Goal: Book appointment/travel/reservation

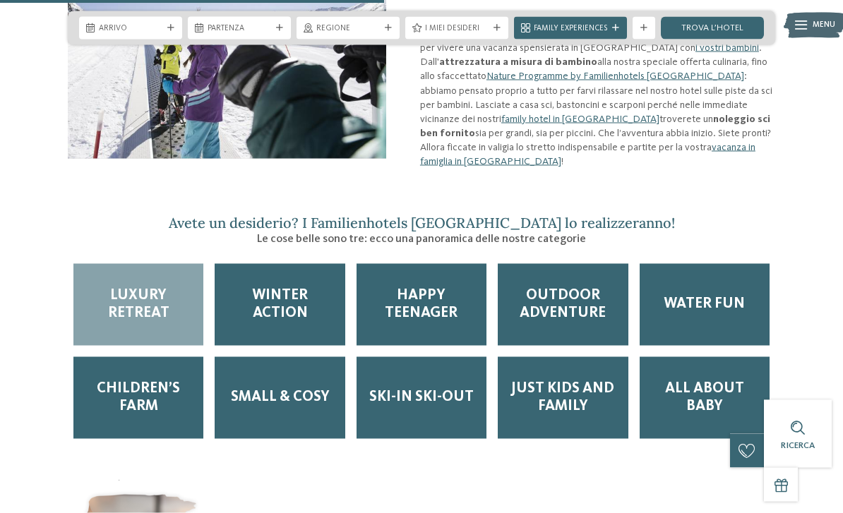
scroll to position [1328, 0]
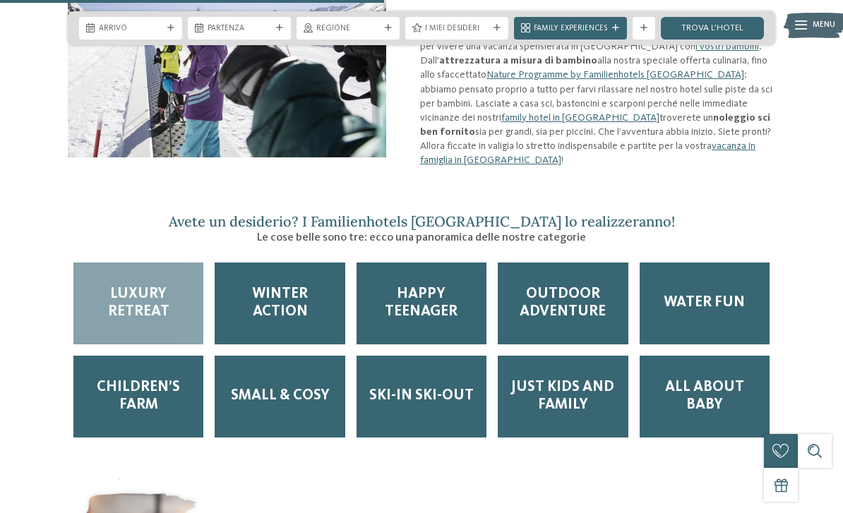
click at [439, 388] on span "Ski-in ski-out" at bounding box center [421, 397] width 105 height 18
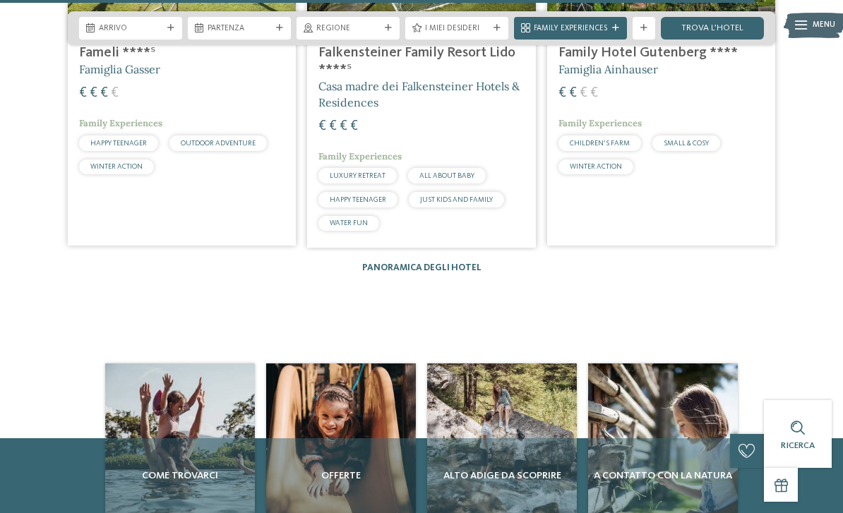
scroll to position [2609, 0]
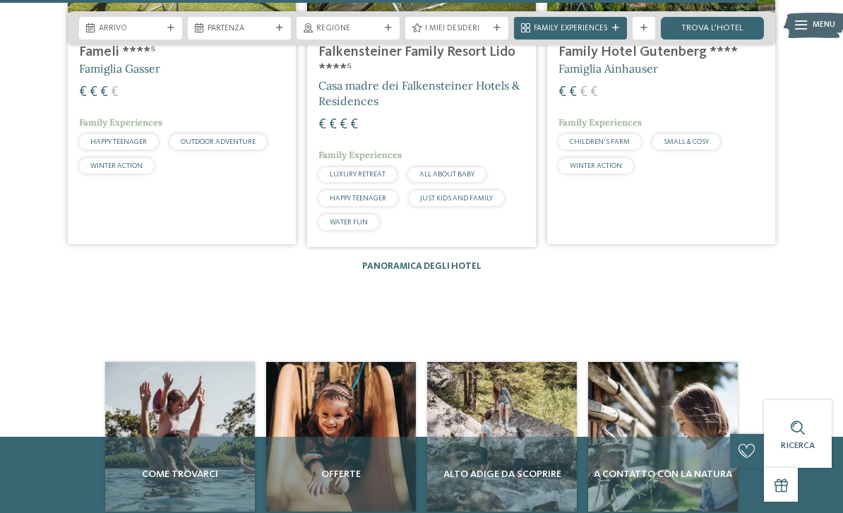
click at [427, 262] on link "Panoramica degli hotel" at bounding box center [421, 266] width 119 height 9
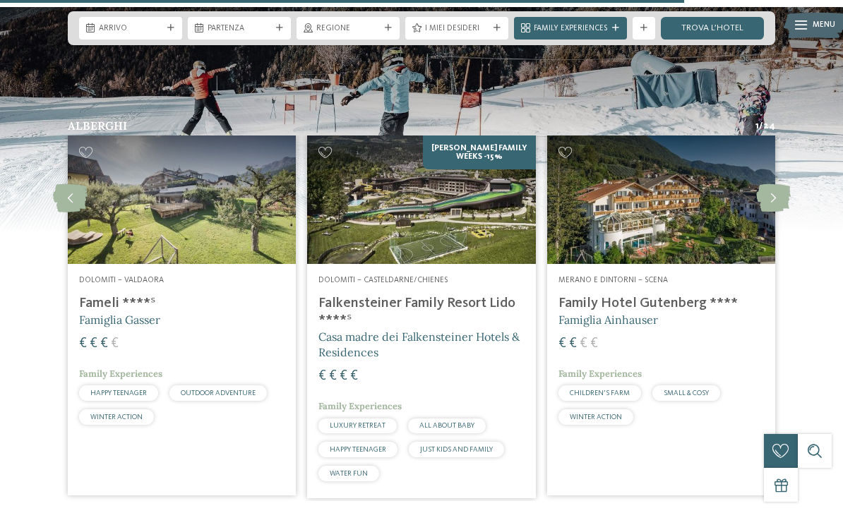
scroll to position [2387, 0]
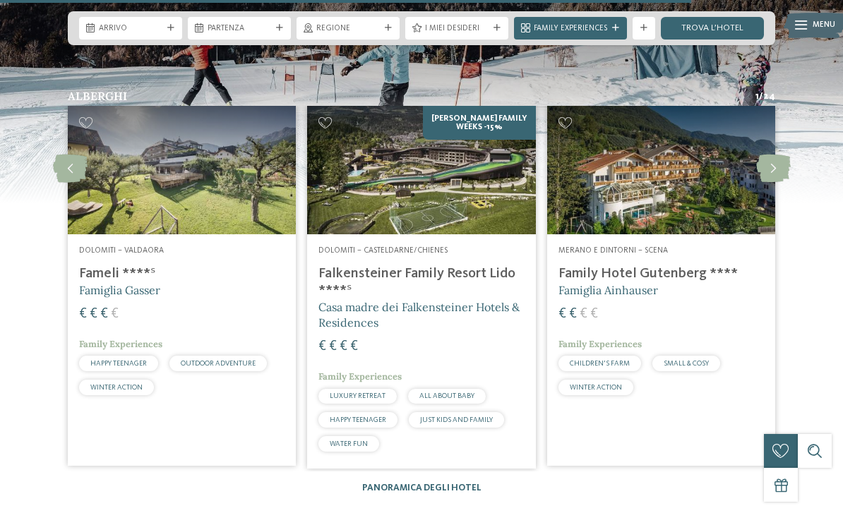
click at [771, 155] on icon at bounding box center [773, 169] width 35 height 28
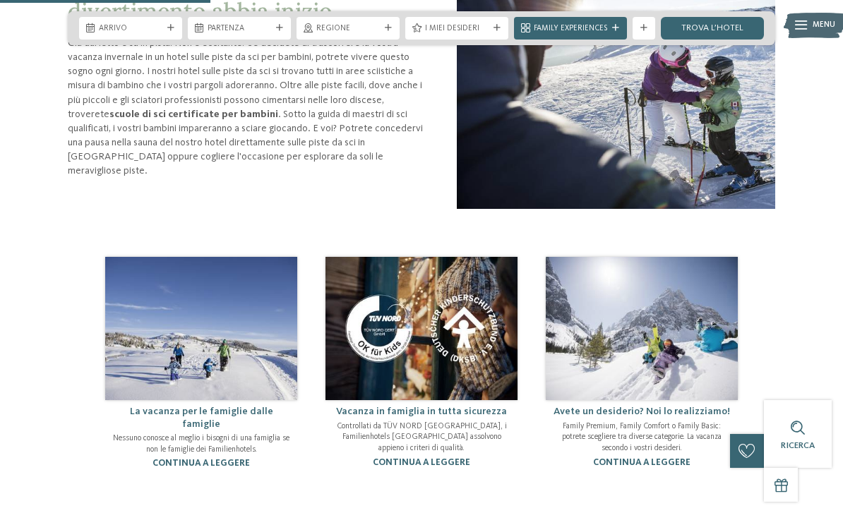
scroll to position [704, 0]
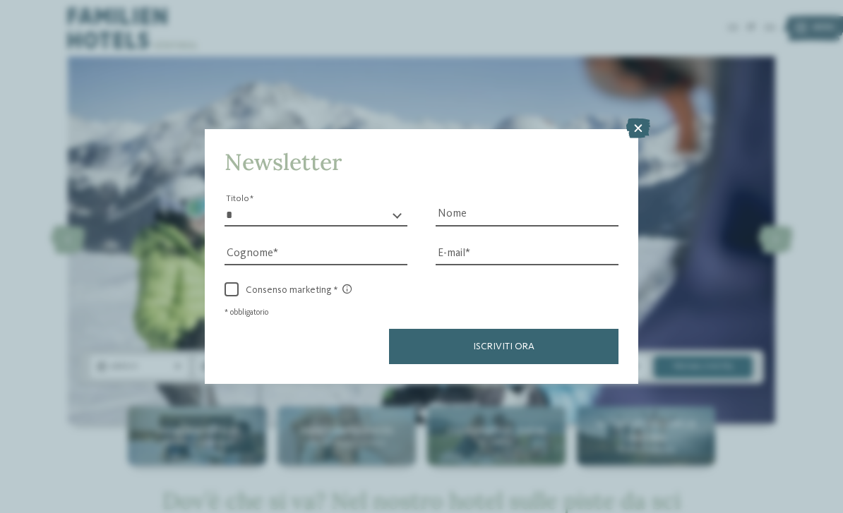
click at [636, 119] on icon at bounding box center [638, 129] width 24 height 20
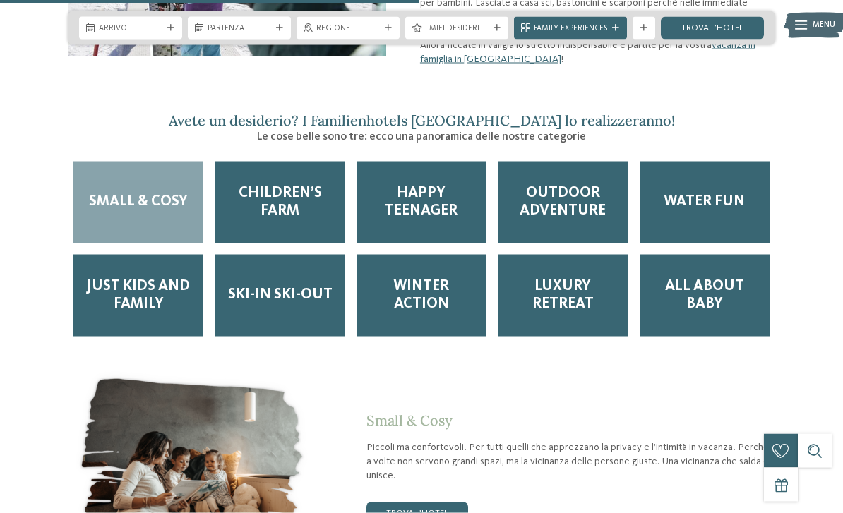
scroll to position [1430, 0]
click at [304, 286] on span "Ski-in ski-out" at bounding box center [280, 295] width 105 height 18
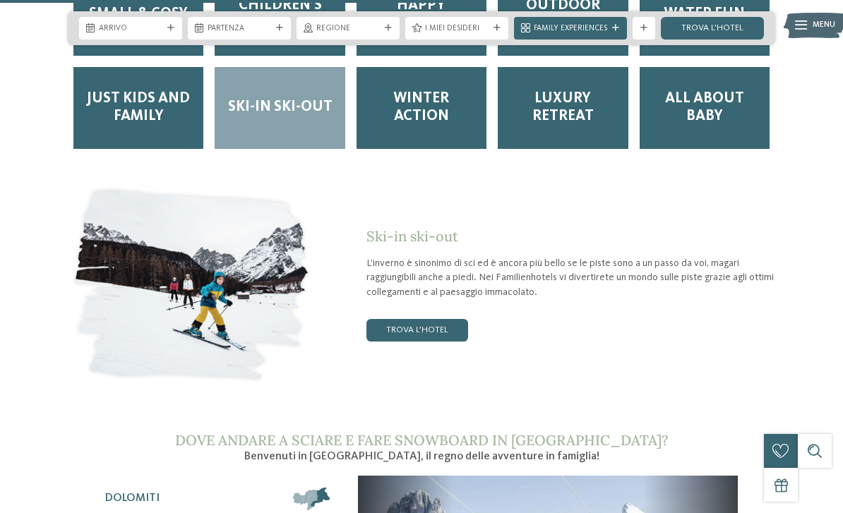
scroll to position [1618, 0]
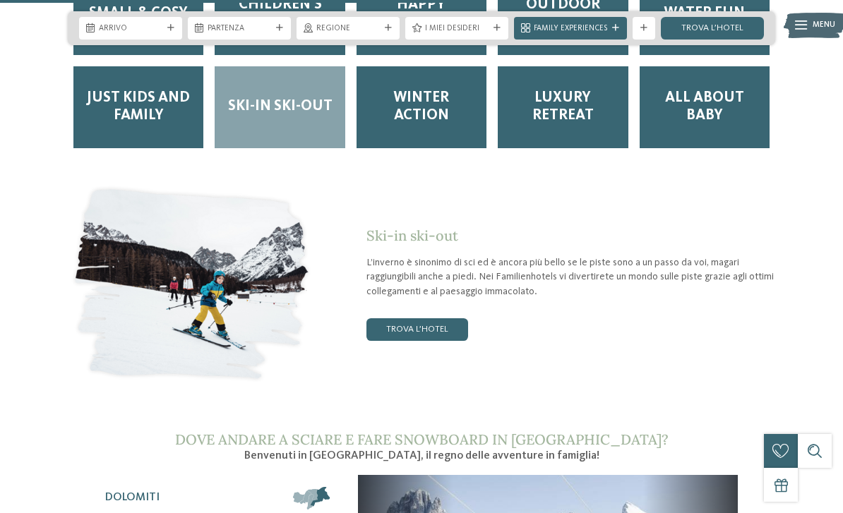
click at [424, 319] on link "trova l’hotel" at bounding box center [418, 330] width 102 height 23
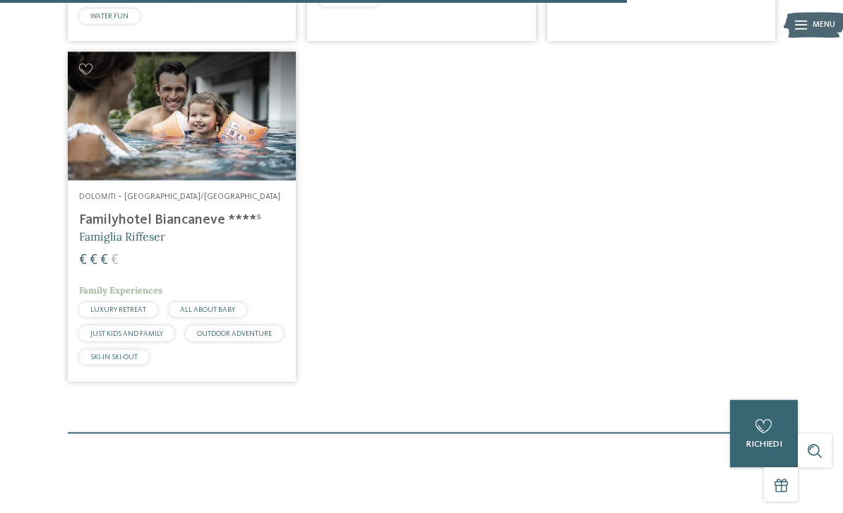
scroll to position [1421, 0]
click at [105, 211] on h4 "Familyhotel Biancaneve ****ˢ" at bounding box center [182, 219] width 206 height 17
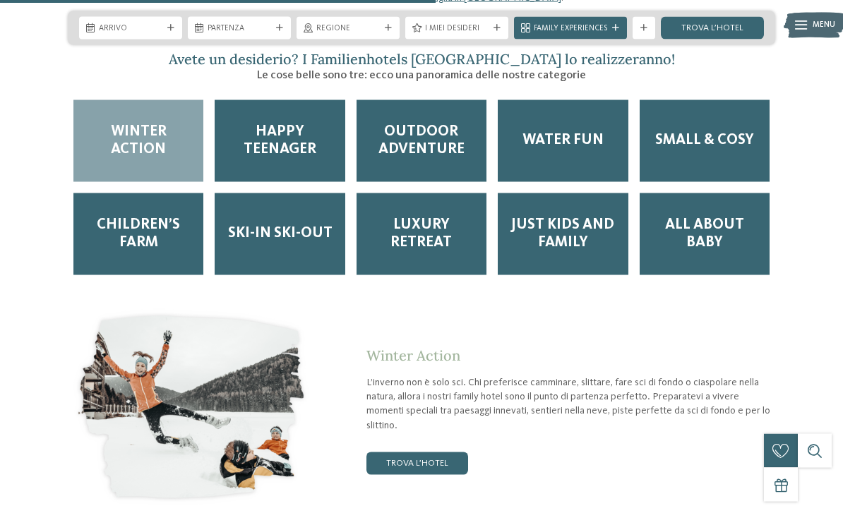
scroll to position [1492, 0]
click at [293, 193] on div "Ski-in ski-out" at bounding box center [280, 234] width 130 height 82
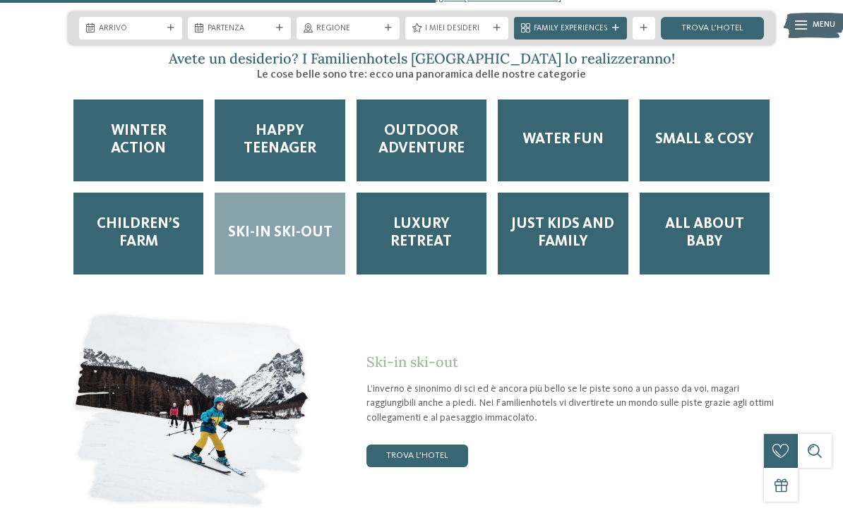
click at [439, 445] on link "trova l’hotel" at bounding box center [418, 456] width 102 height 23
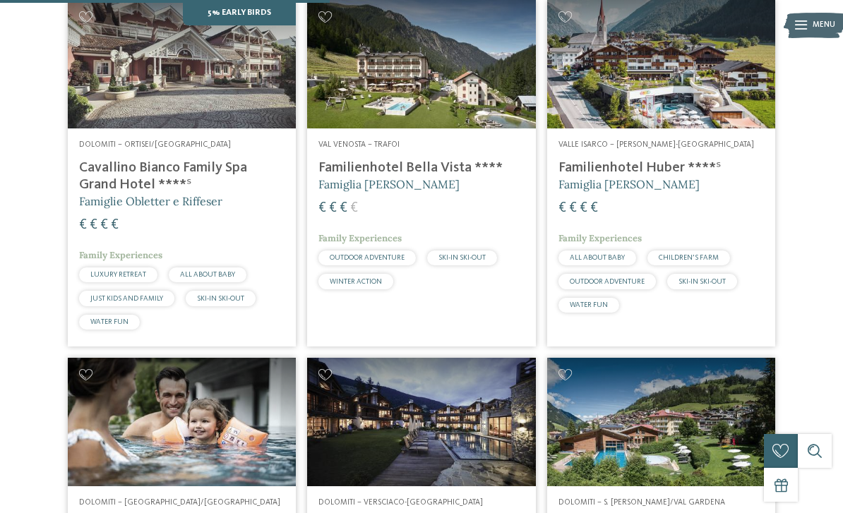
scroll to position [759, 0]
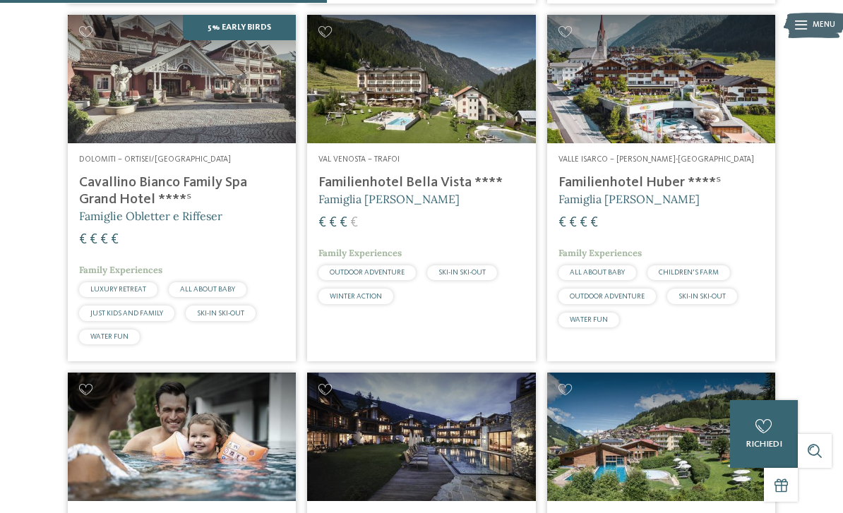
click at [691, 79] on img at bounding box center [661, 79] width 228 height 129
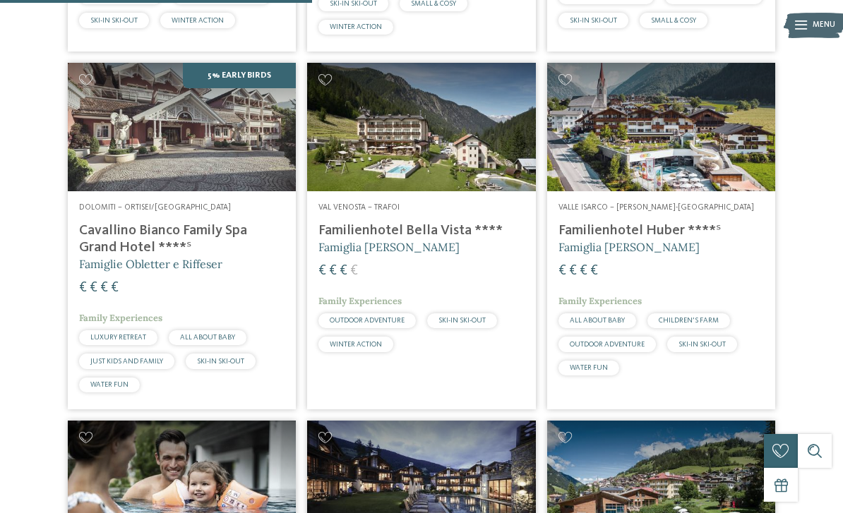
scroll to position [708, 0]
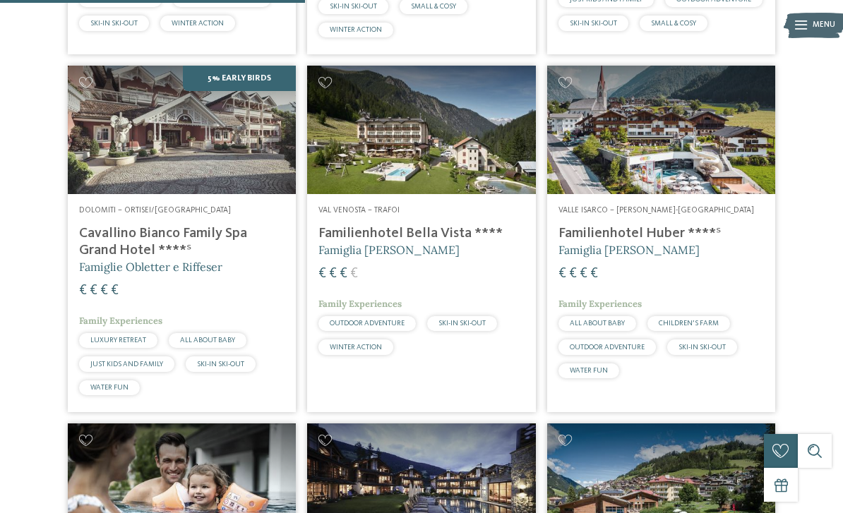
click at [457, 153] on img at bounding box center [421, 130] width 228 height 129
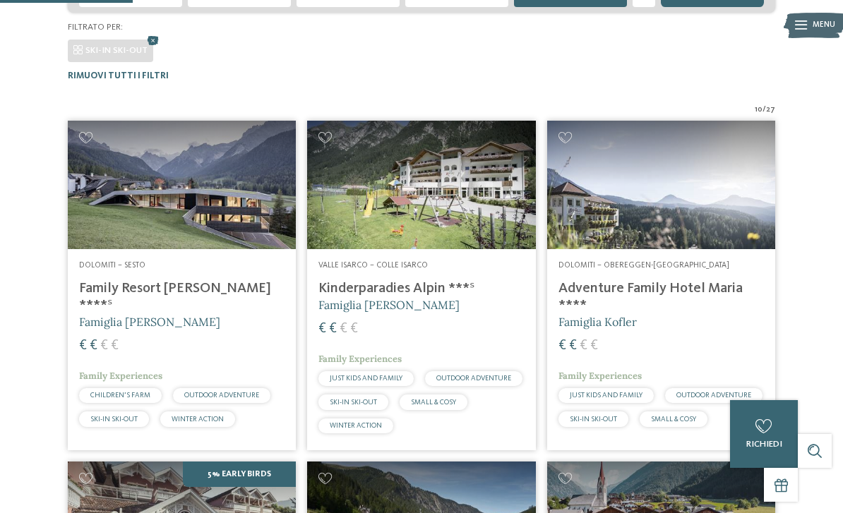
scroll to position [297, 0]
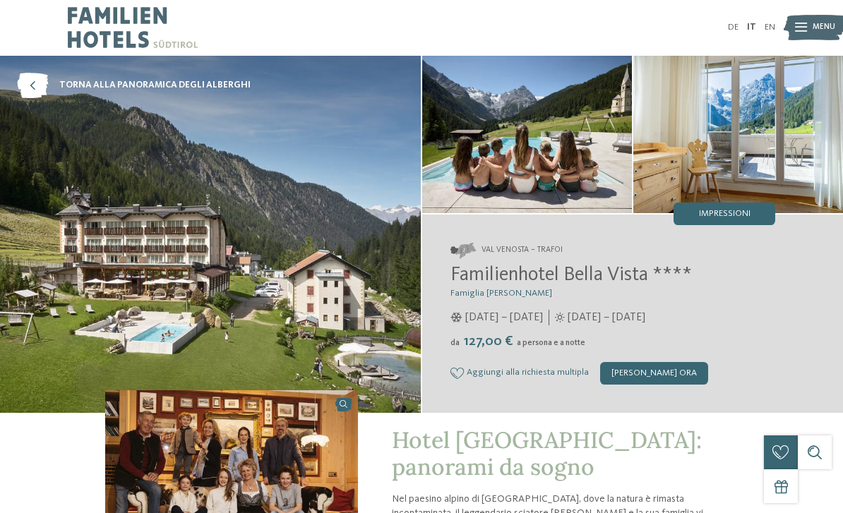
scroll to position [4, 0]
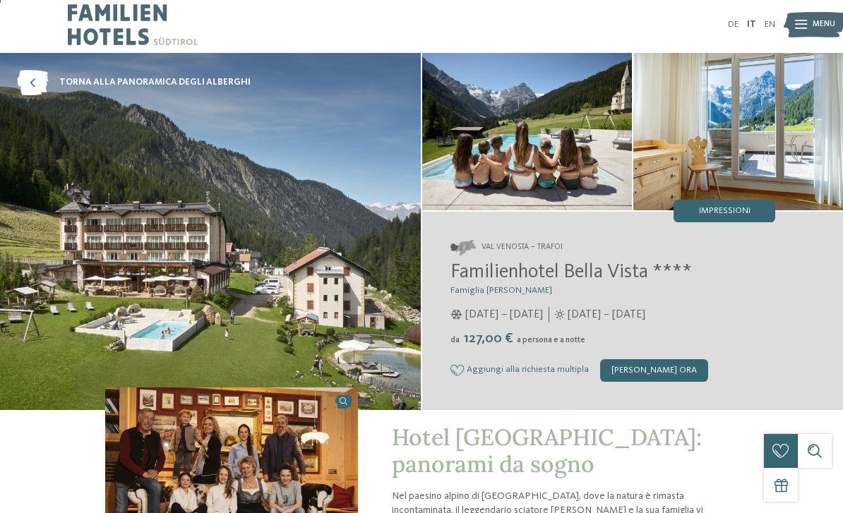
click at [736, 216] on span "Impressioni" at bounding box center [725, 211] width 52 height 9
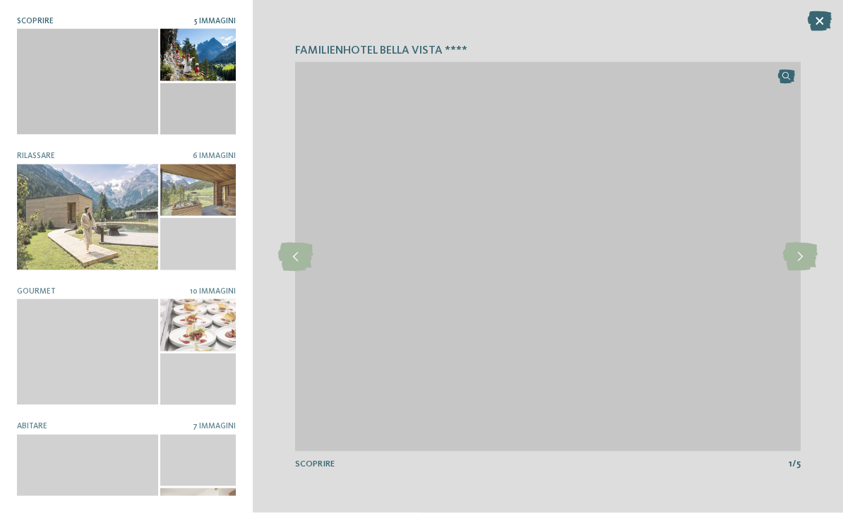
scroll to position [860, 0]
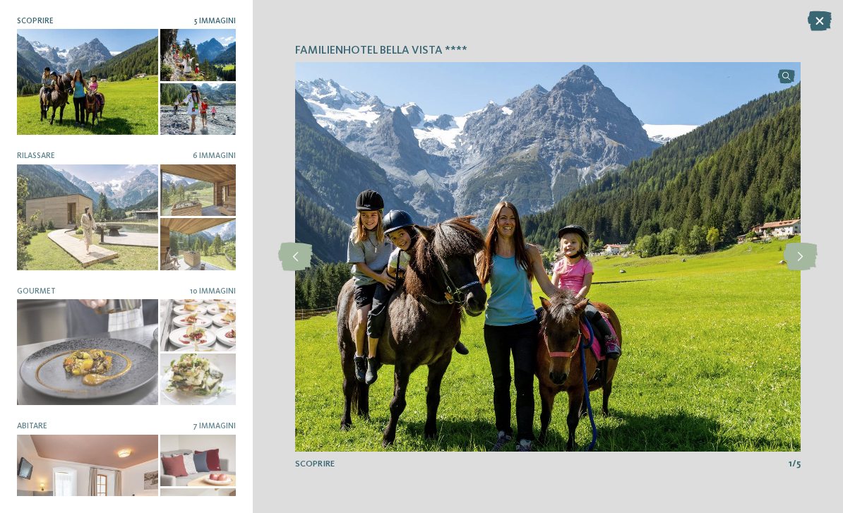
click at [796, 271] on icon at bounding box center [800, 257] width 35 height 28
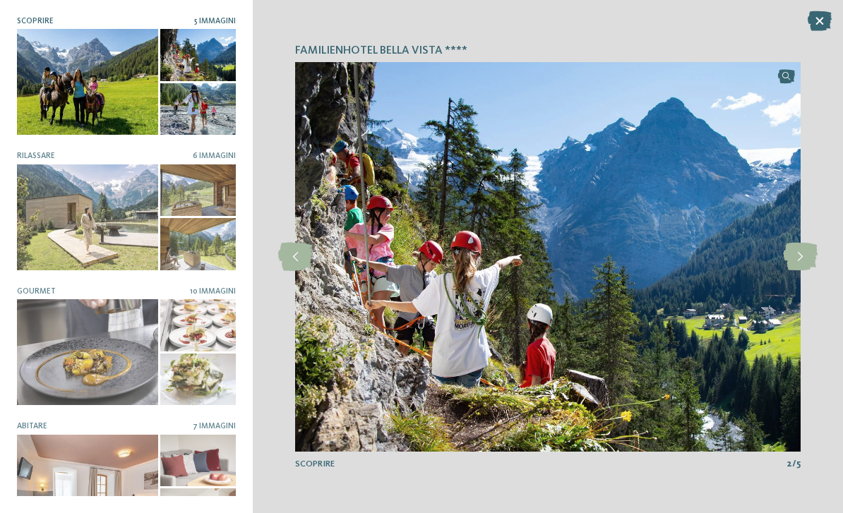
click at [799, 271] on icon at bounding box center [800, 257] width 35 height 28
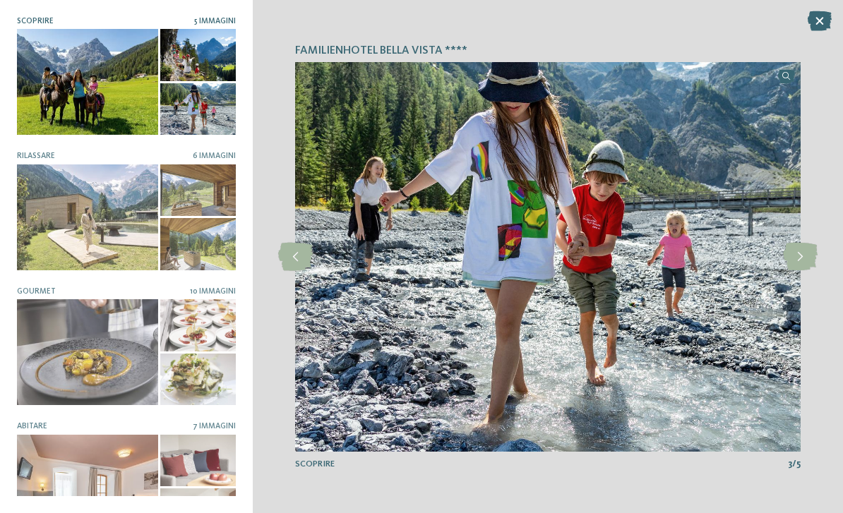
click at [799, 271] on icon at bounding box center [800, 257] width 35 height 28
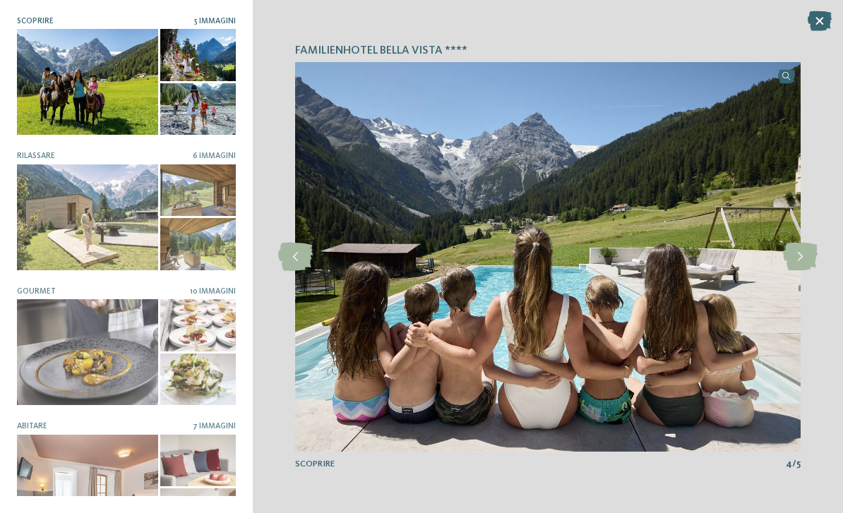
click at [797, 271] on icon at bounding box center [800, 257] width 35 height 28
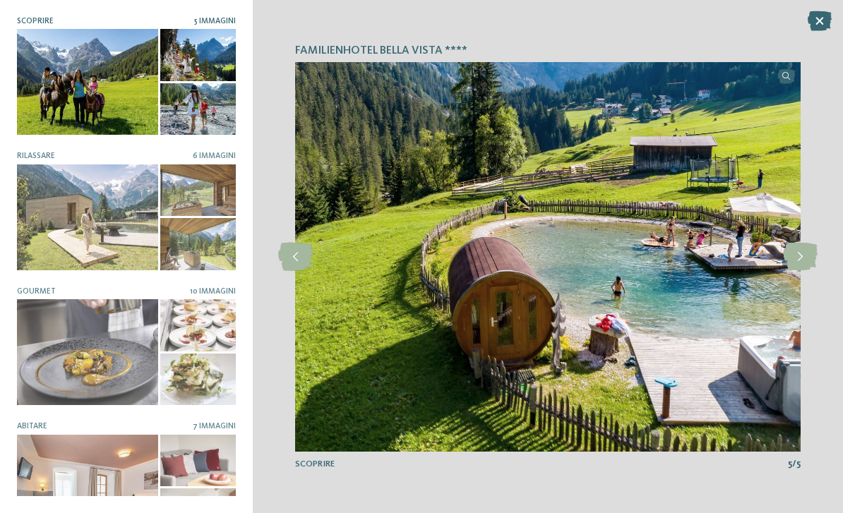
click at [795, 268] on icon at bounding box center [800, 257] width 35 height 28
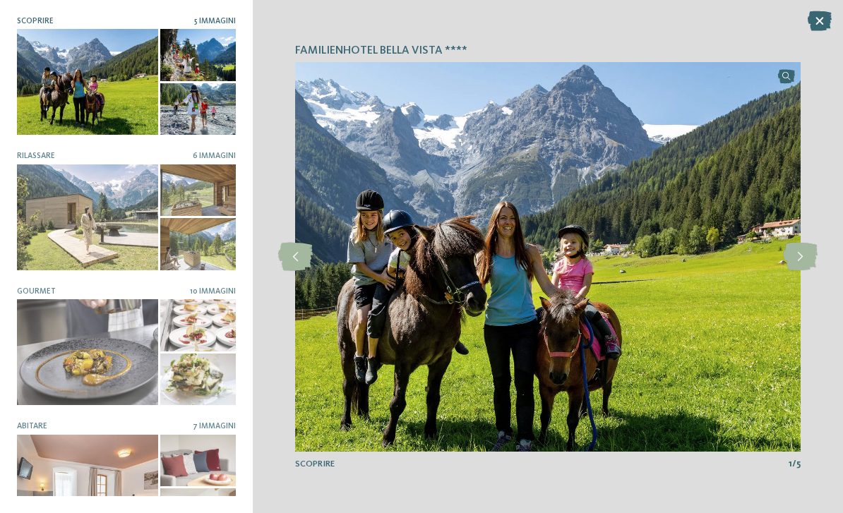
click at [795, 268] on icon at bounding box center [800, 257] width 35 height 28
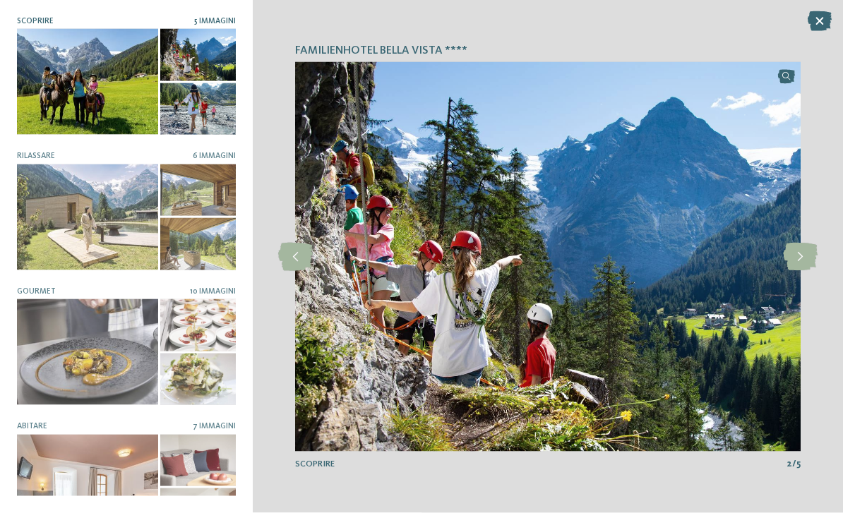
scroll to position [487, 0]
